Goal: Check status: Check status

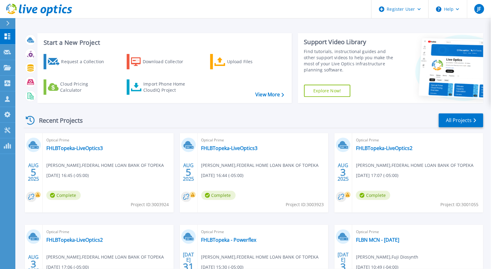
click at [177, 128] on div "Recent Projects All Projects" at bounding box center [254, 120] width 460 height 15
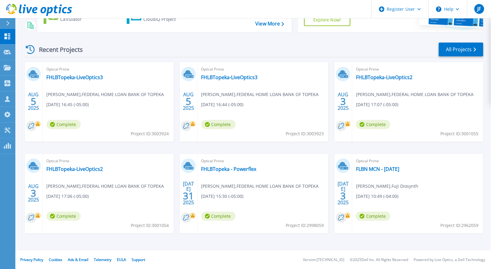
click at [174, 73] on div "[DATE] Optical Prime FHLBTopeka-LiveOptics3 [PERSON_NAME] , FEDERAL HOME LOAN B…" at bounding box center [251, 154] width 465 height 184
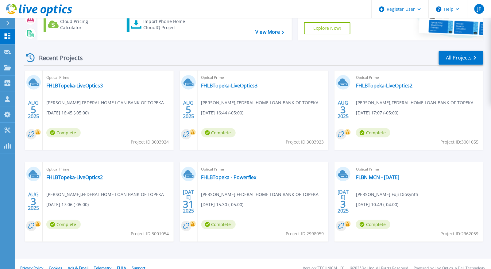
click at [331, 65] on div "Recent Projects All Projects" at bounding box center [254, 57] width 460 height 15
click at [177, 131] on div "[DATE] Optical Prime FHLBTopeka-LiveOptics3 [PERSON_NAME] , FEDERAL HOME LOAN B…" at bounding box center [251, 163] width 465 height 184
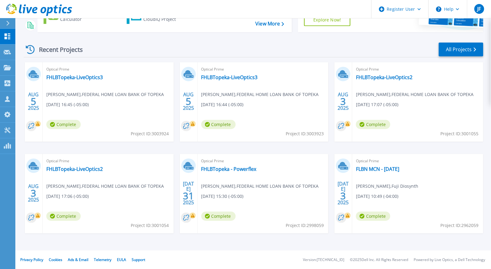
click at [174, 126] on div "[DATE] Optical Prime FHLBTopeka-LiveOptics3 [PERSON_NAME] , FEDERAL HOME LOAN B…" at bounding box center [251, 154] width 465 height 184
click at [175, 63] on div "[DATE] Optical Prime FHLBTopeka-LiveOptics3 [PERSON_NAME] , FEDERAL HOME LOAN B…" at bounding box center [251, 154] width 465 height 184
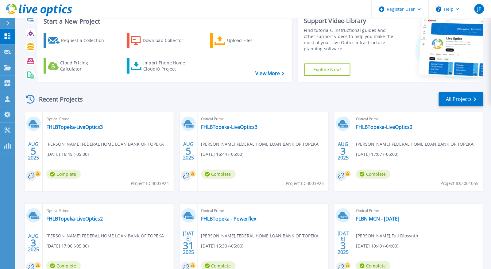
scroll to position [0, 0]
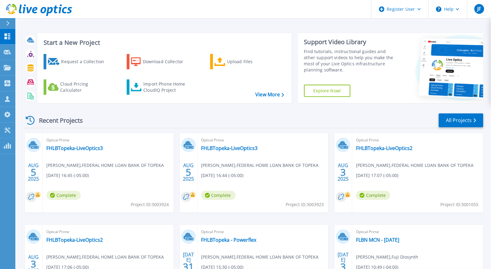
click at [177, 133] on div "Recent Projects All Projects [DATE] Optical Prime FHLBTopeka-LiveOptics3 [PERSO…" at bounding box center [254, 215] width 460 height 214
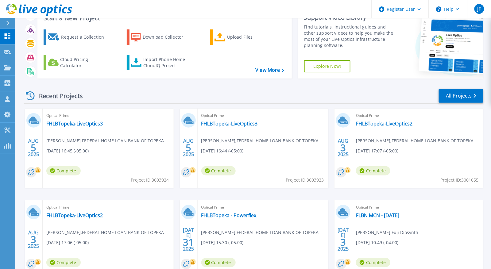
scroll to position [25, 0]
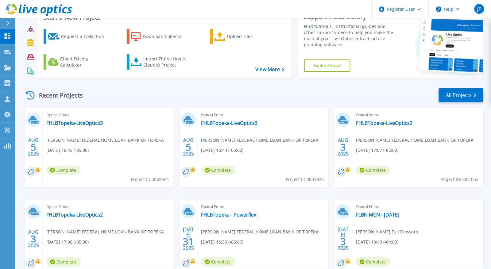
click at [175, 129] on div "[DATE] Optical Prime FHLBTopeka-LiveOptics3 [PERSON_NAME] , FEDERAL HOME LOAN B…" at bounding box center [251, 200] width 465 height 184
click at [174, 109] on div "[DATE] Optical Prime FHLBTopeka-LiveOptics3 [PERSON_NAME] , FEDERAL HOME LOAN B…" at bounding box center [251, 200] width 465 height 184
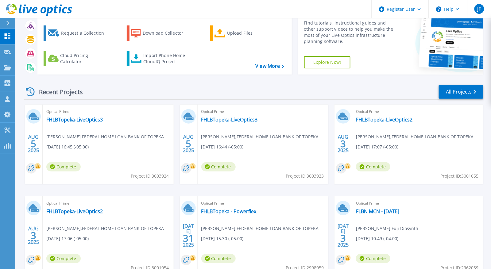
scroll to position [0, 0]
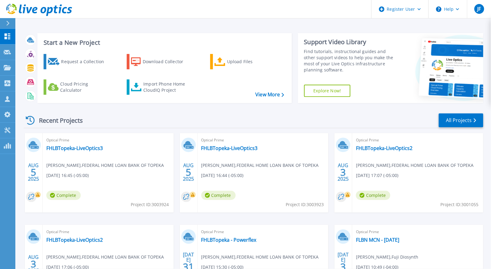
click at [166, 122] on div "Recent Projects All Projects" at bounding box center [254, 120] width 460 height 15
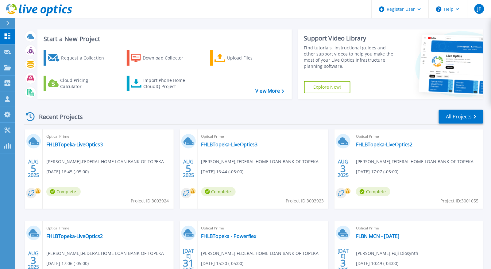
scroll to position [3, 0]
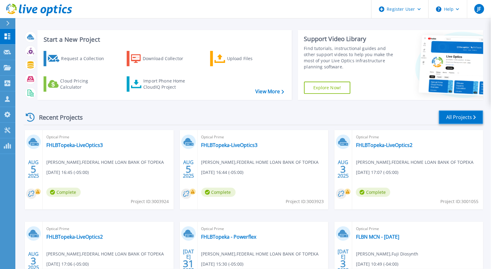
click at [462, 120] on link "All Projects" at bounding box center [461, 118] width 45 height 14
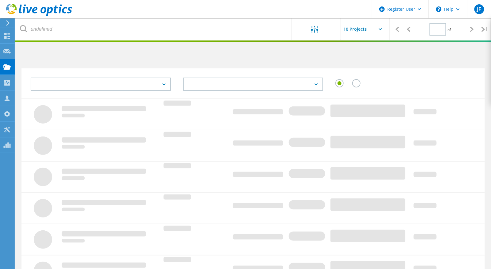
type input "1"
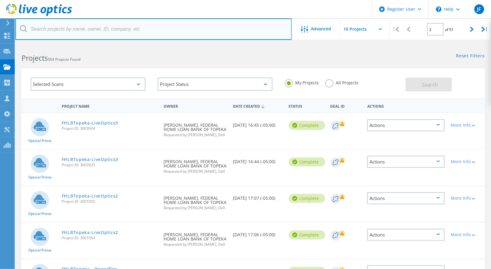
click at [143, 25] on input "text" at bounding box center [153, 28] width 277 height 21
type input "l"
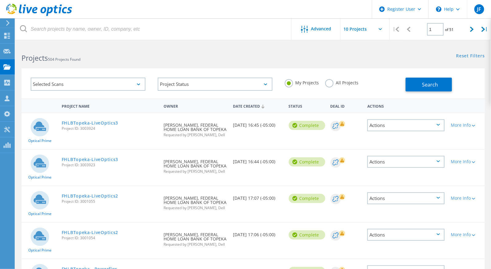
click at [139, 41] on div at bounding box center [245, 42] width 491 height 2
